Goal: Task Accomplishment & Management: Complete application form

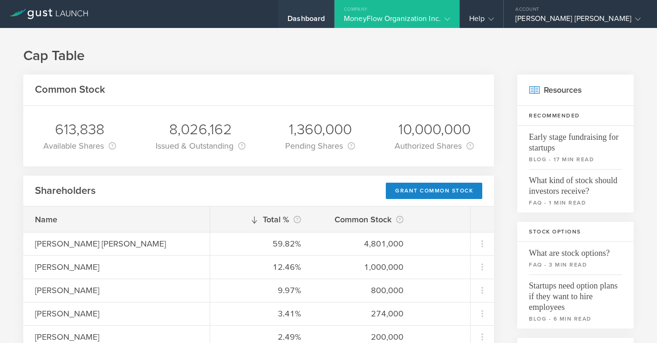
click at [325, 18] on div "Dashboard" at bounding box center [306, 21] width 37 height 14
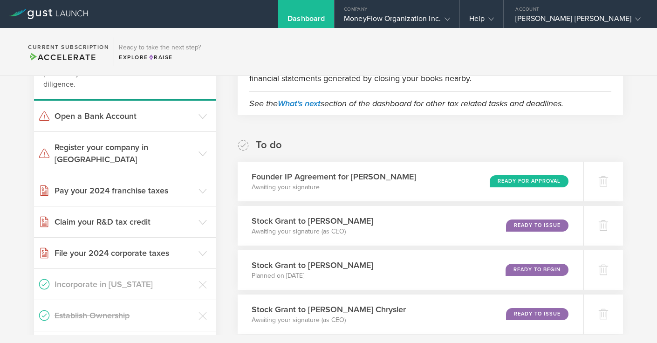
scroll to position [104, 0]
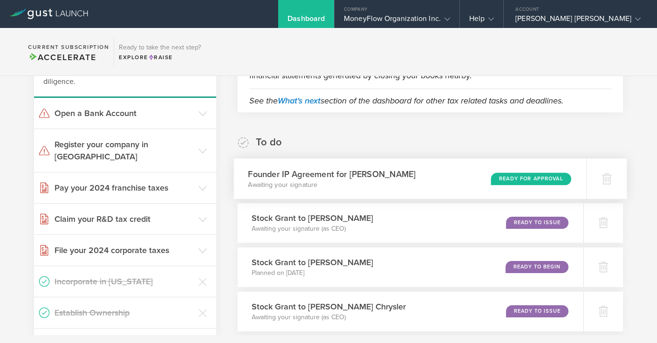
click at [506, 175] on div "Ready for Approval" at bounding box center [531, 178] width 80 height 13
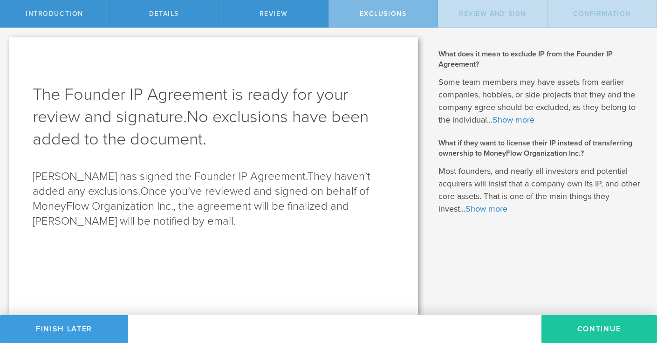
click at [556, 329] on button "Continue" at bounding box center [600, 329] width 116 height 28
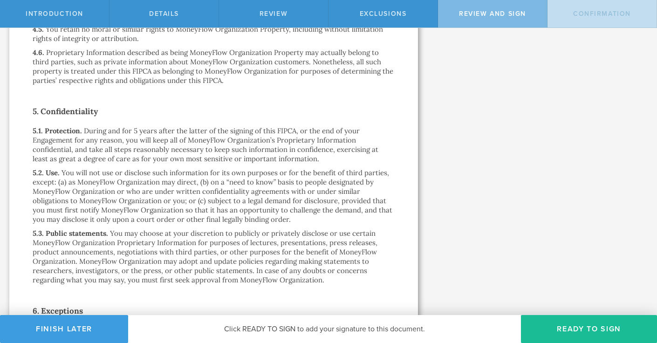
scroll to position [1098, 0]
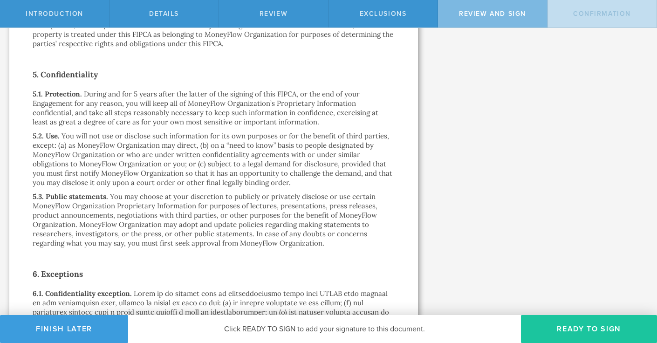
click at [539, 324] on button "Ready to Sign" at bounding box center [589, 329] width 136 height 28
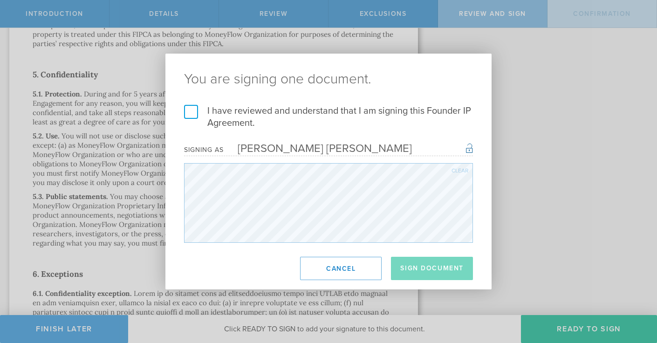
click at [190, 115] on label "I have reviewed and understand that I am signing this Founder IP Agreement." at bounding box center [328, 117] width 289 height 24
click at [0, 0] on input "I have reviewed and understand that I am signing this Founder IP Agreement." at bounding box center [0, 0] width 0 height 0
click at [399, 265] on button "Sign Document" at bounding box center [432, 268] width 82 height 23
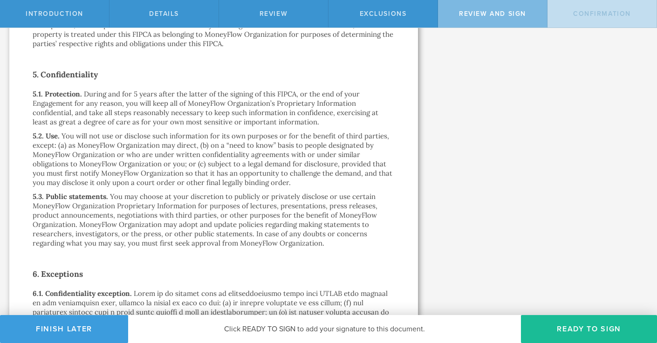
scroll to position [0, 0]
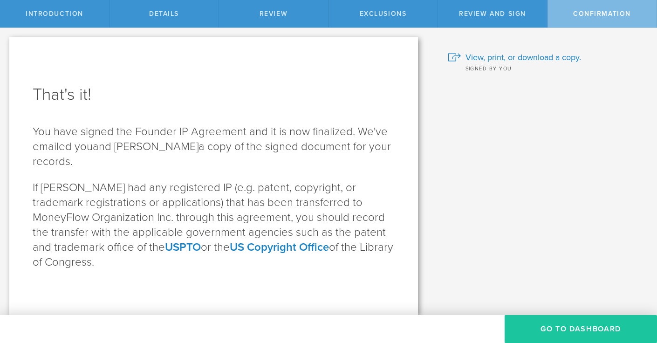
click at [541, 323] on button "Go To Dashboard" at bounding box center [581, 329] width 152 height 28
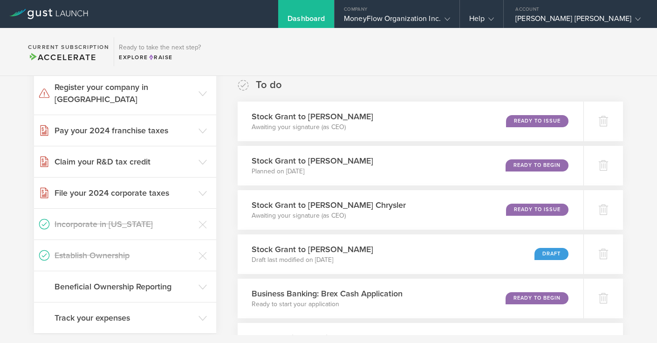
scroll to position [162, 0]
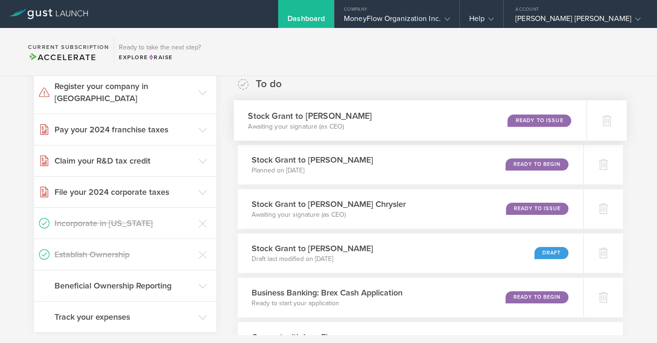
click at [520, 119] on div "Ready to Issue" at bounding box center [539, 120] width 63 height 13
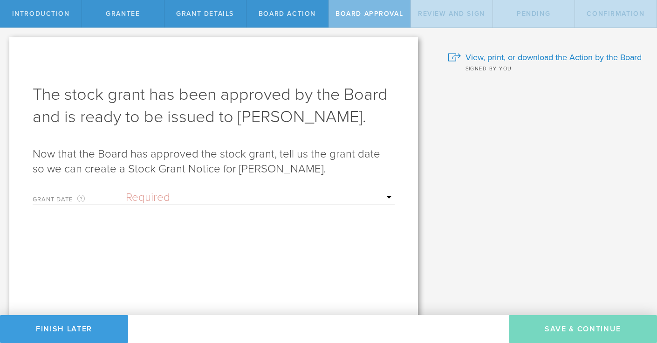
click at [148, 199] on select "Required Upon grantee's signature A specific date" at bounding box center [260, 198] width 269 height 14
select select "uponGranteeSignature"
click at [126, 191] on select "Required Upon grantee's signature A specific date" at bounding box center [260, 198] width 269 height 14
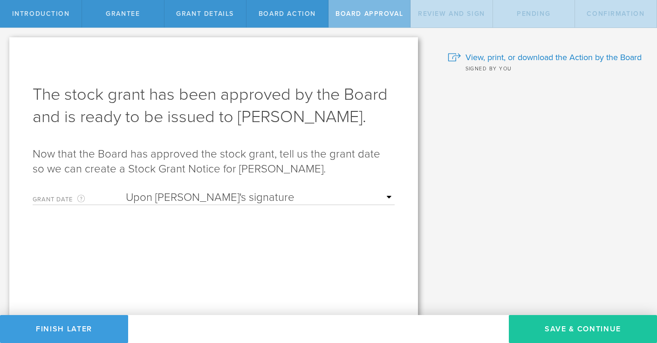
click at [535, 335] on button "Save & Continue" at bounding box center [583, 329] width 148 height 28
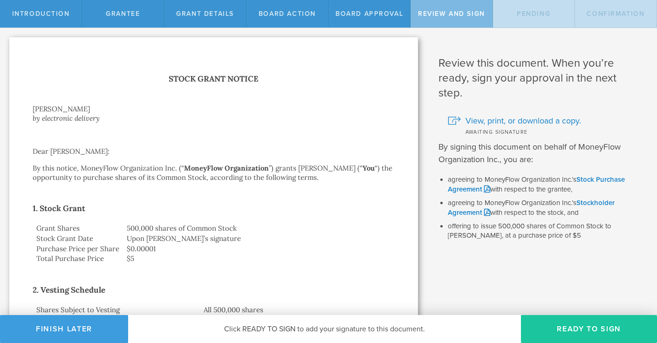
click at [543, 331] on button "Ready to Sign" at bounding box center [589, 329] width 136 height 28
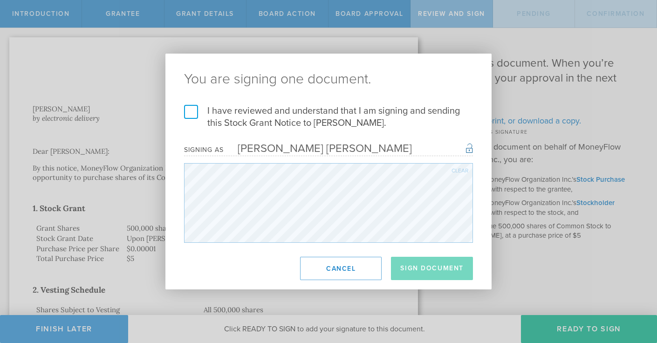
click at [194, 111] on label "I have reviewed and understand that I am signing and sending this Stock Grant N…" at bounding box center [328, 117] width 289 height 24
click at [0, 0] on input "I have reviewed and understand that I am signing and sending this Stock Grant N…" at bounding box center [0, 0] width 0 height 0
click at [461, 272] on button "Sign Document" at bounding box center [432, 268] width 82 height 23
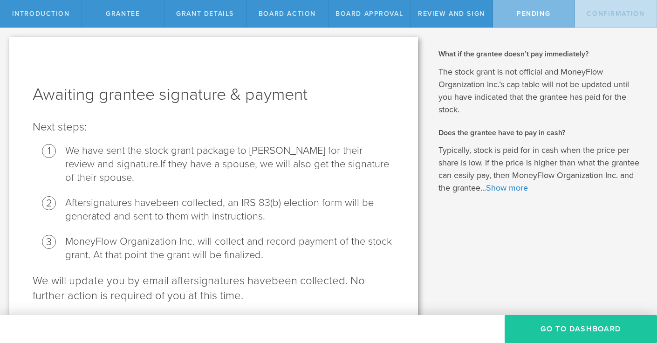
click at [510, 322] on button "Go To Dashboard" at bounding box center [581, 329] width 152 height 28
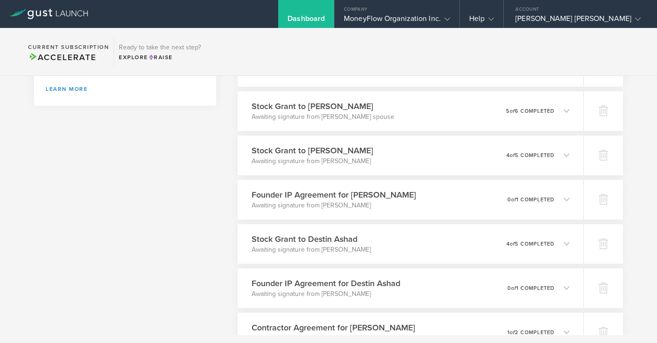
scroll to position [486, 0]
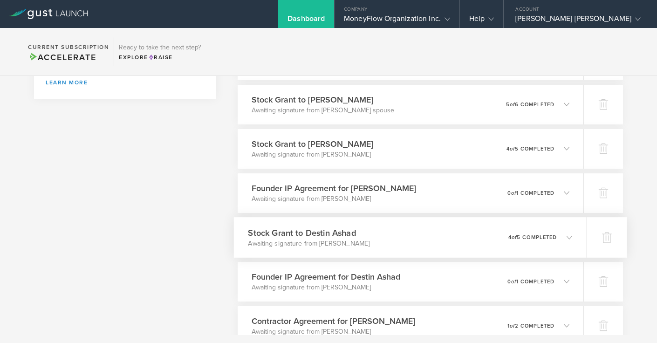
click at [569, 236] on icon at bounding box center [570, 237] width 6 height 6
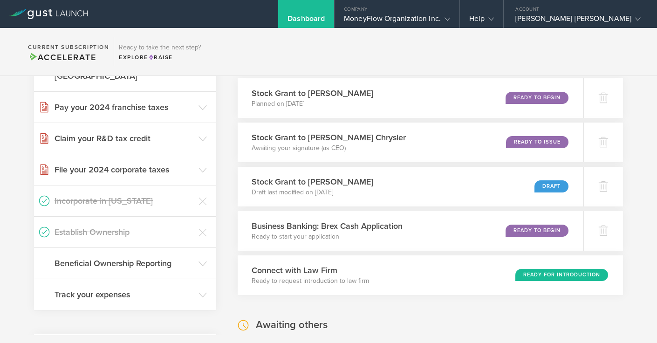
scroll to position [0, 0]
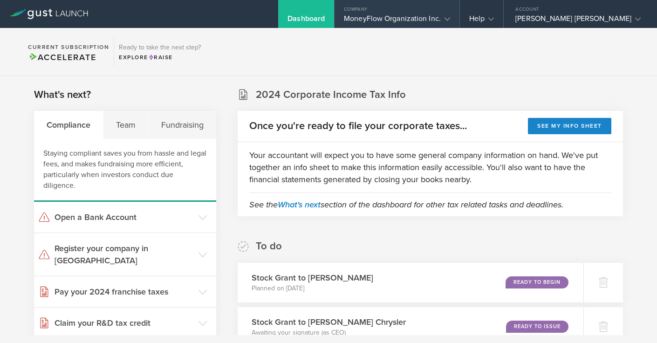
click at [450, 15] on gust-icon at bounding box center [445, 18] width 9 height 9
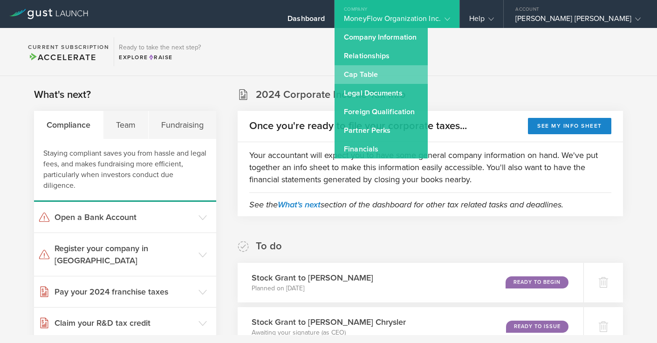
click at [417, 75] on link "Cap Table" at bounding box center [381, 74] width 93 height 19
